Goal: Navigation & Orientation: Find specific page/section

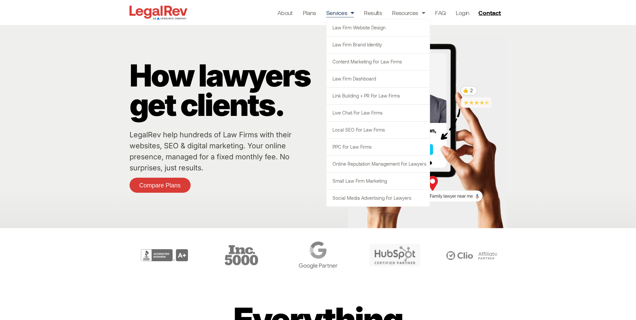
click at [346, 14] on link "Services" at bounding box center [340, 12] width 28 height 9
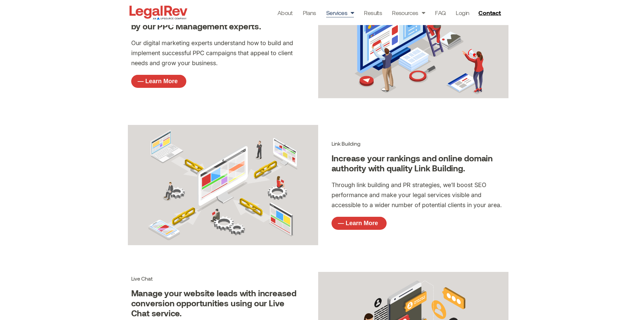
scroll to position [1006, 0]
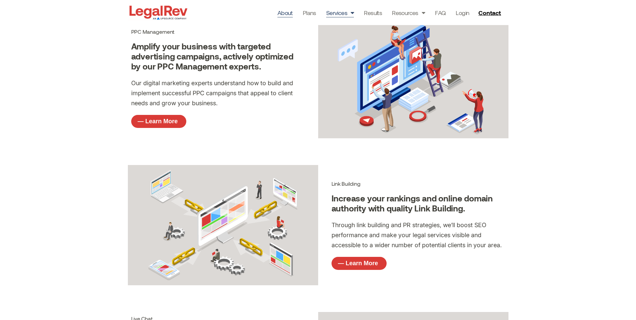
click at [292, 13] on link "About" at bounding box center [284, 12] width 15 height 9
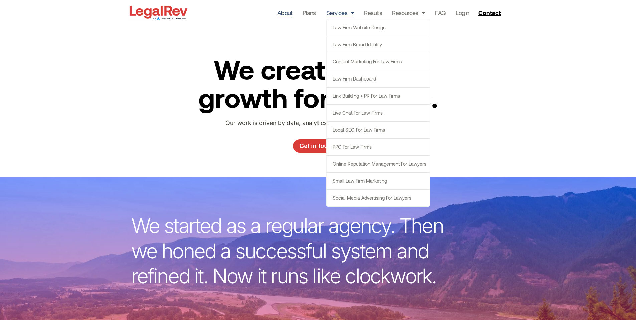
click at [350, 12] on span "Menu" at bounding box center [350, 12] width 7 height 13
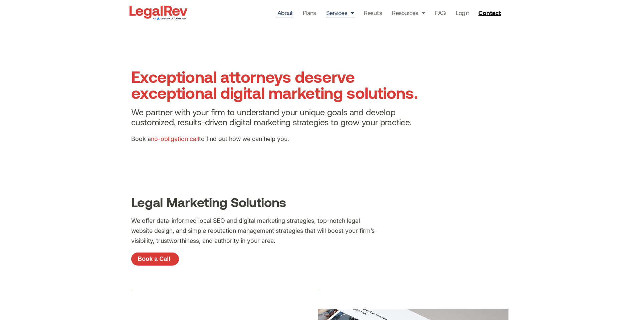
click at [290, 14] on link "About" at bounding box center [284, 12] width 15 height 9
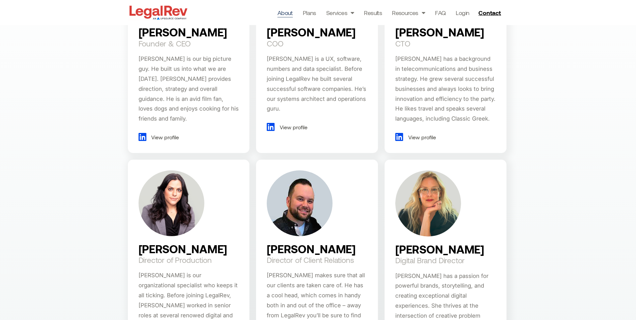
scroll to position [568, 0]
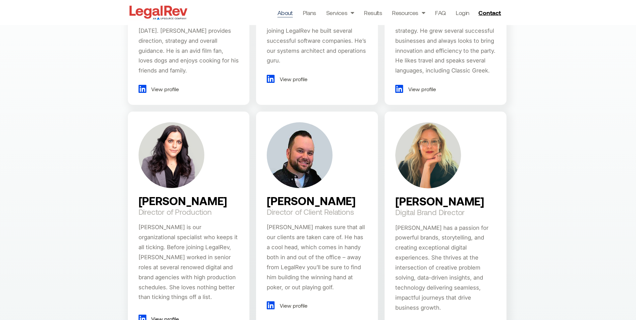
drag, startPoint x: 473, startPoint y: 198, endPoint x: 395, endPoint y: 202, distance: 77.2
click at [393, 202] on div "[PERSON_NAME] Digital Brand Director [PERSON_NAME] has a passion for powerful b…" at bounding box center [446, 223] width 122 height 223
copy h2 "[PERSON_NAME]"
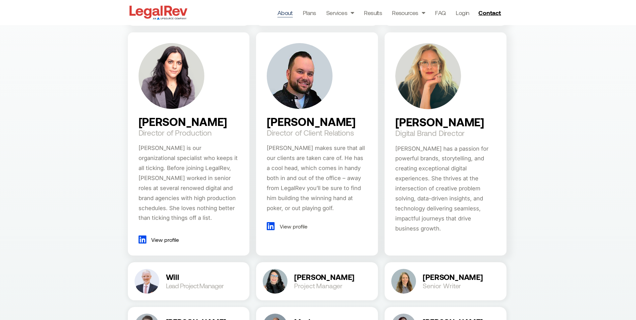
scroll to position [671, 0]
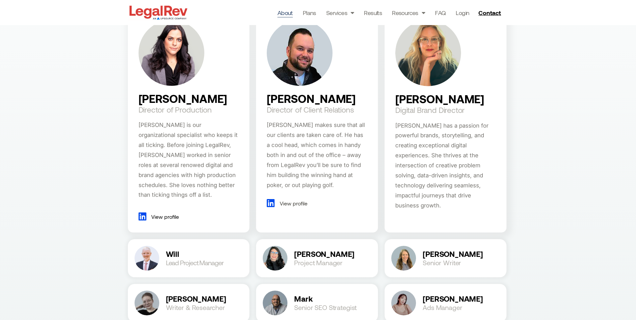
click at [302, 201] on span "View profile" at bounding box center [292, 203] width 29 height 10
